Goal: Find contact information: Find specific fact

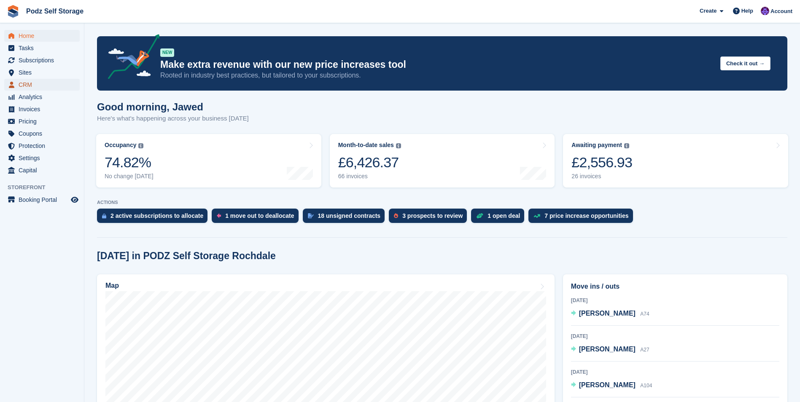
click at [54, 87] on span "CRM" at bounding box center [44, 85] width 51 height 12
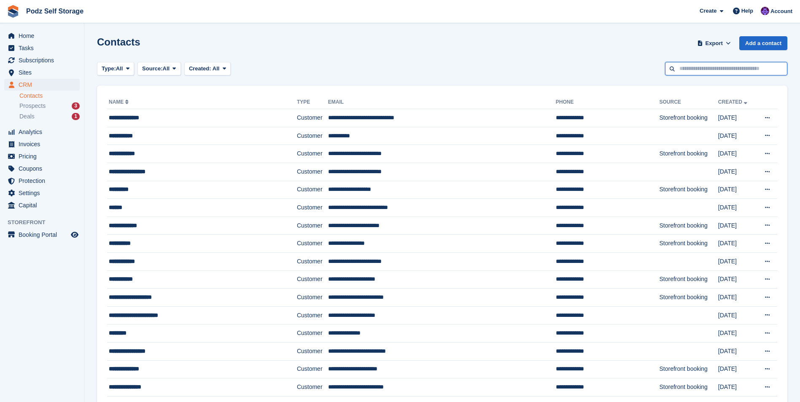
click at [694, 69] on input "text" at bounding box center [726, 69] width 122 height 14
type input "*****"
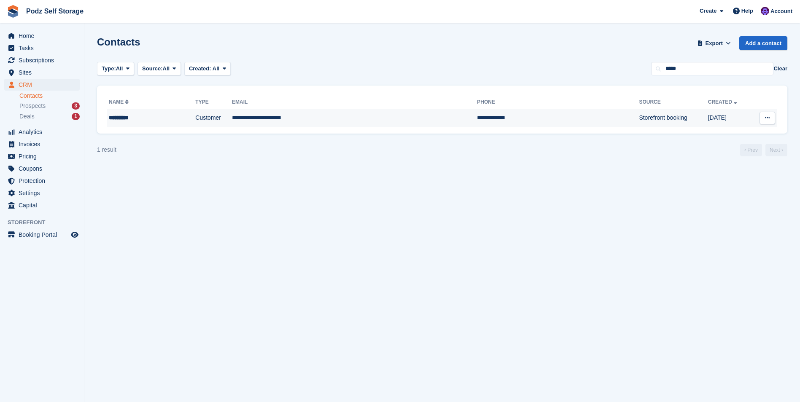
click at [245, 118] on td "**********" at bounding box center [354, 118] width 245 height 18
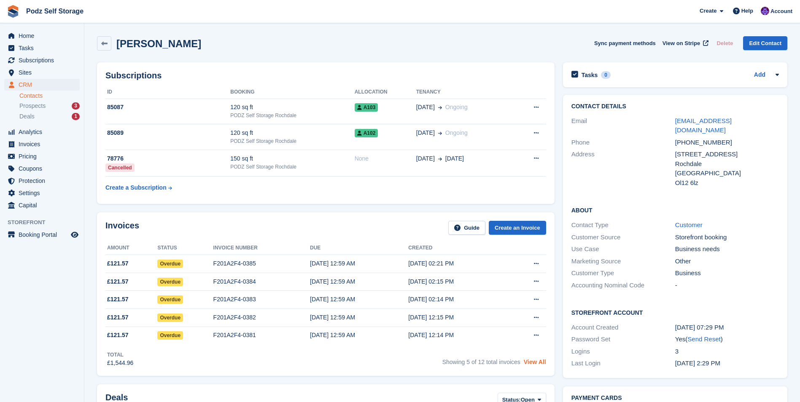
click at [541, 361] on link "View All" at bounding box center [535, 362] width 22 height 7
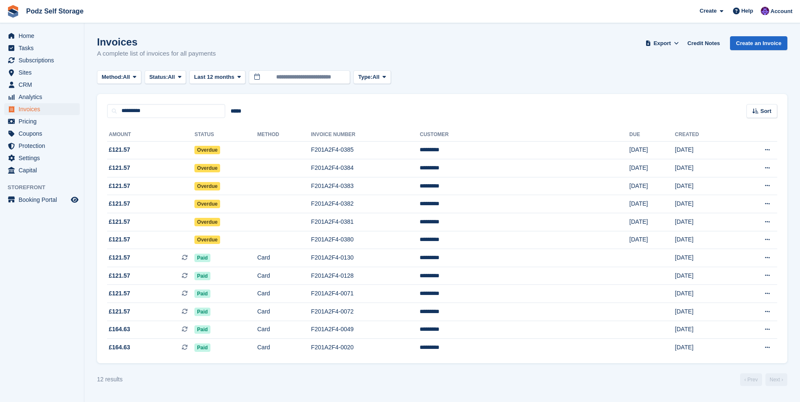
drag, startPoint x: 528, startPoint y: 58, endPoint x: 525, endPoint y: 67, distance: 10.1
click at [528, 58] on div "Invoices A complete list of invoices for all payments Export Export Invoices Ex…" at bounding box center [442, 52] width 690 height 32
click at [386, 234] on td "F201A2F4-0380" at bounding box center [365, 240] width 109 height 18
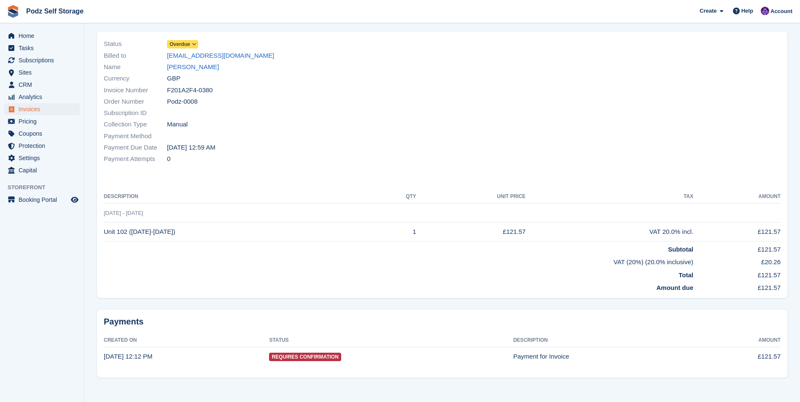
scroll to position [57, 0]
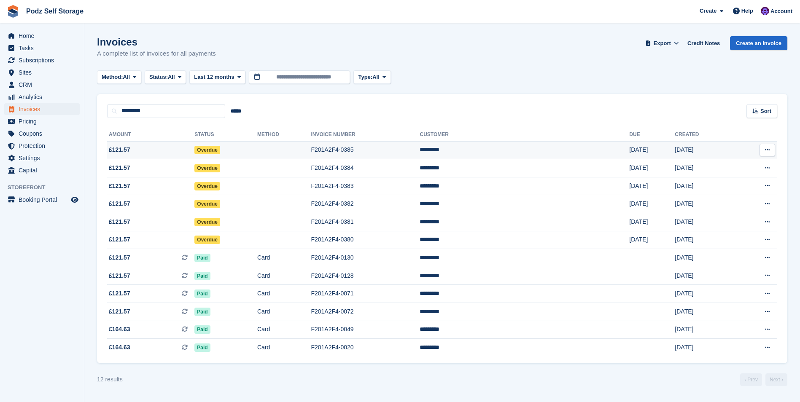
click at [404, 149] on td "F201A2F4-0385" at bounding box center [365, 150] width 109 height 18
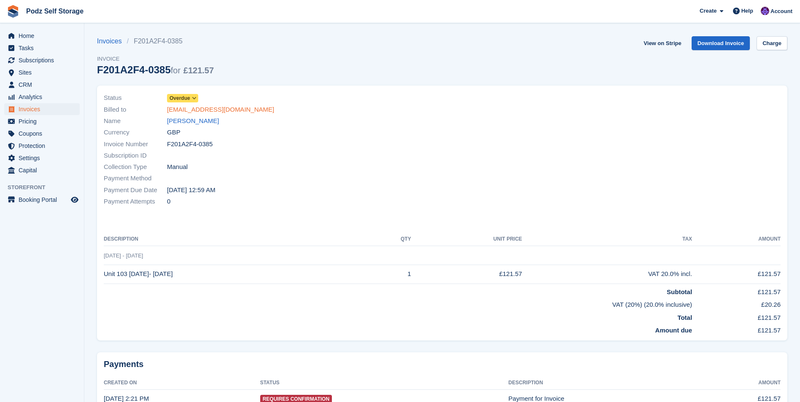
click at [200, 112] on link "[EMAIL_ADDRESS][DOMAIN_NAME]" at bounding box center [220, 110] width 107 height 10
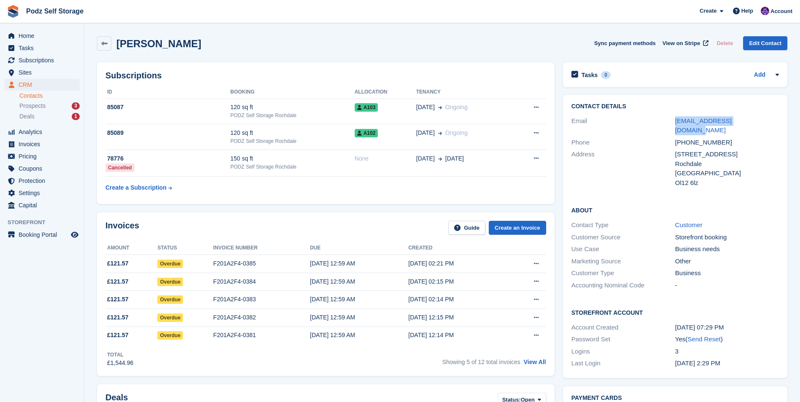
drag, startPoint x: 750, startPoint y: 121, endPoint x: 670, endPoint y: 122, distance: 80.1
click at [670, 122] on div "Email laila-m-ali@hotmail.com" at bounding box center [674, 126] width 207 height 22
copy div "[EMAIL_ADDRESS][DOMAIN_NAME]"
click at [662, 119] on div "Email" at bounding box center [623, 125] width 104 height 19
click at [57, 39] on span "Home" at bounding box center [44, 36] width 51 height 12
